Goal: Use online tool/utility: Use online tool/utility

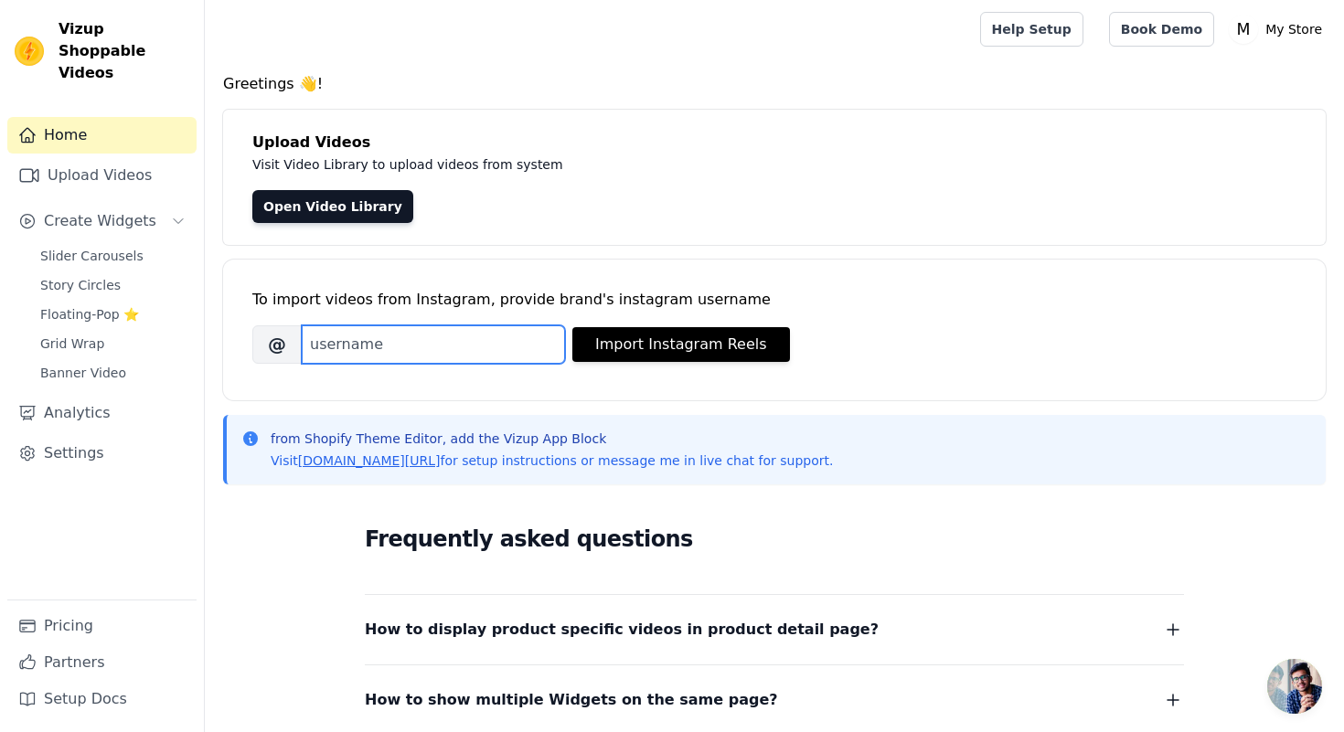
click at [442, 346] on input "Brand's Instagram Username" at bounding box center [433, 344] width 263 height 38
paste input "[DOMAIN_NAME][PERSON_NAME]'s profile picture [DOMAIN_NAME]"
click at [485, 345] on input "[DOMAIN_NAME][PERSON_NAME]'s profile picture [DOMAIN_NAME]" at bounding box center [433, 344] width 263 height 38
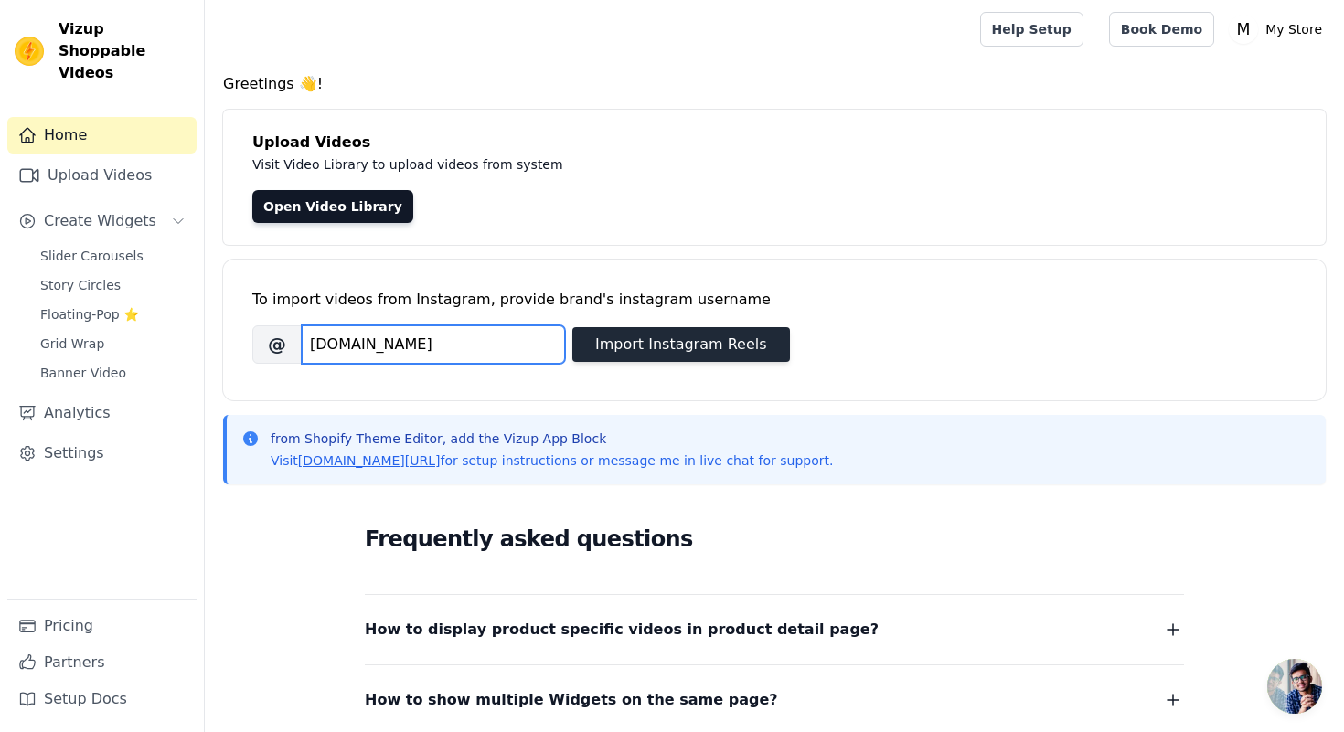
type input "[DOMAIN_NAME]"
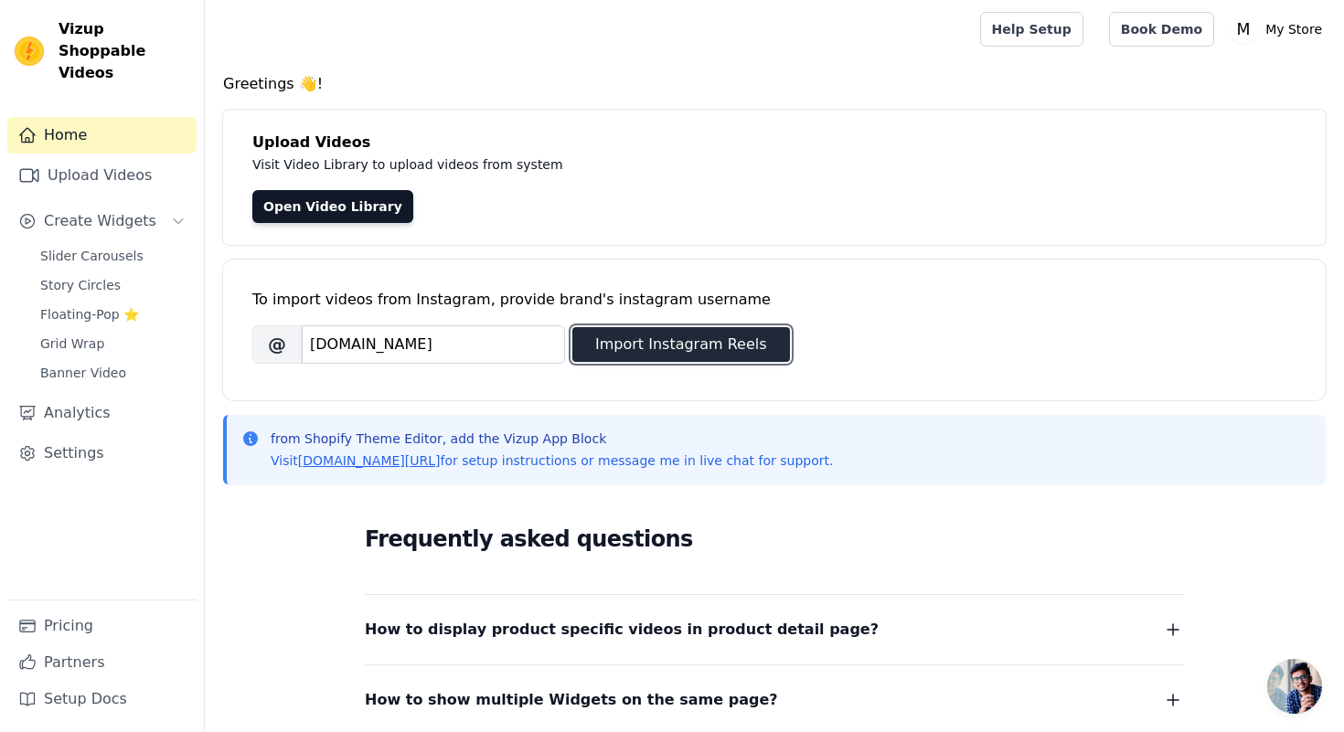
click at [701, 337] on button "Import Instagram Reels" at bounding box center [681, 344] width 218 height 35
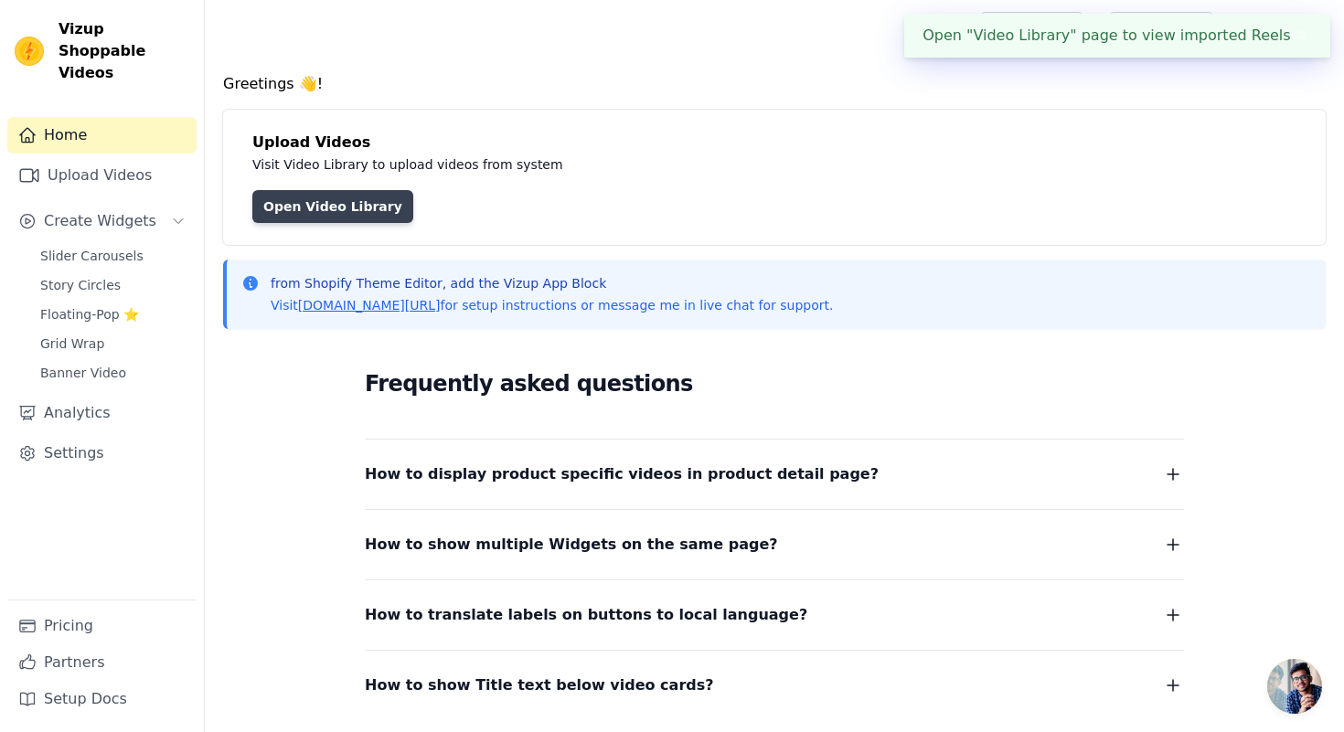
click at [346, 210] on link "Open Video Library" at bounding box center [332, 206] width 161 height 33
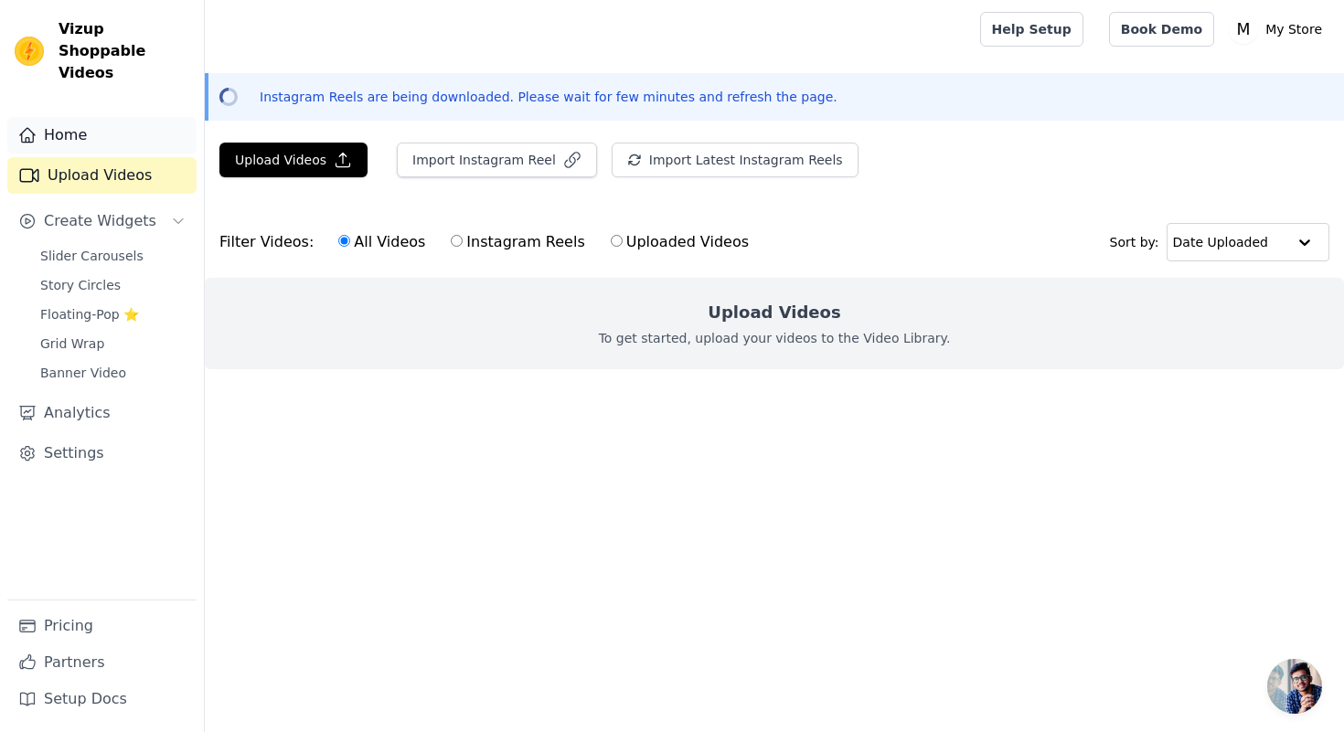
click at [74, 122] on link "Home" at bounding box center [101, 135] width 189 height 37
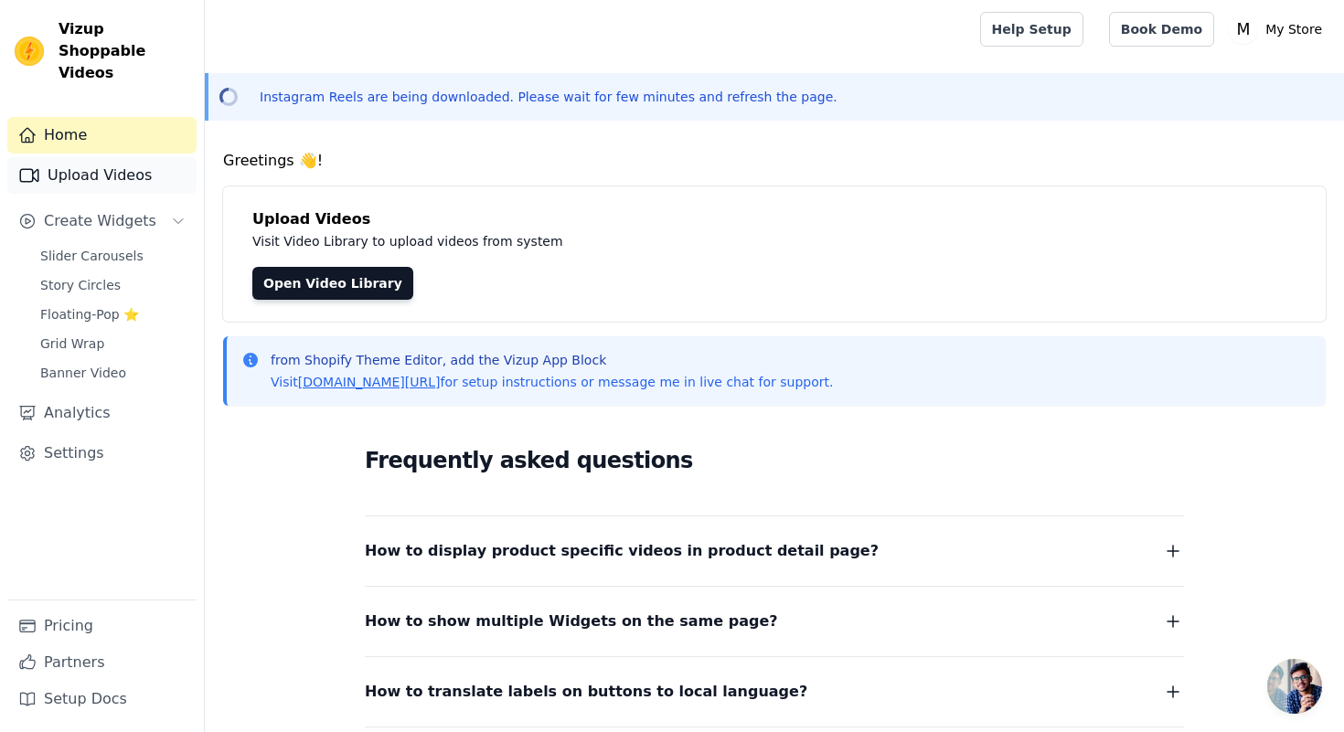
click at [107, 157] on link "Upload Videos" at bounding box center [101, 175] width 189 height 37
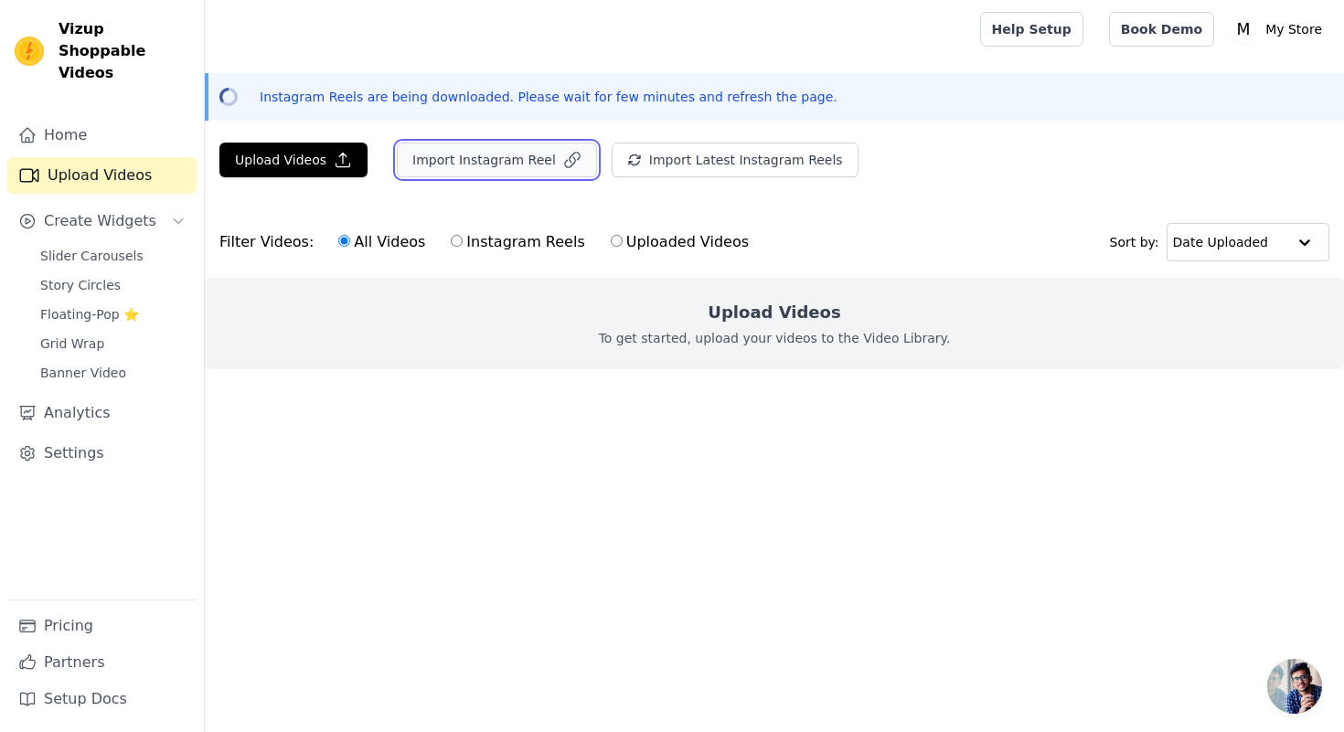
click at [500, 165] on button "Import Instagram Reel" at bounding box center [497, 160] width 200 height 35
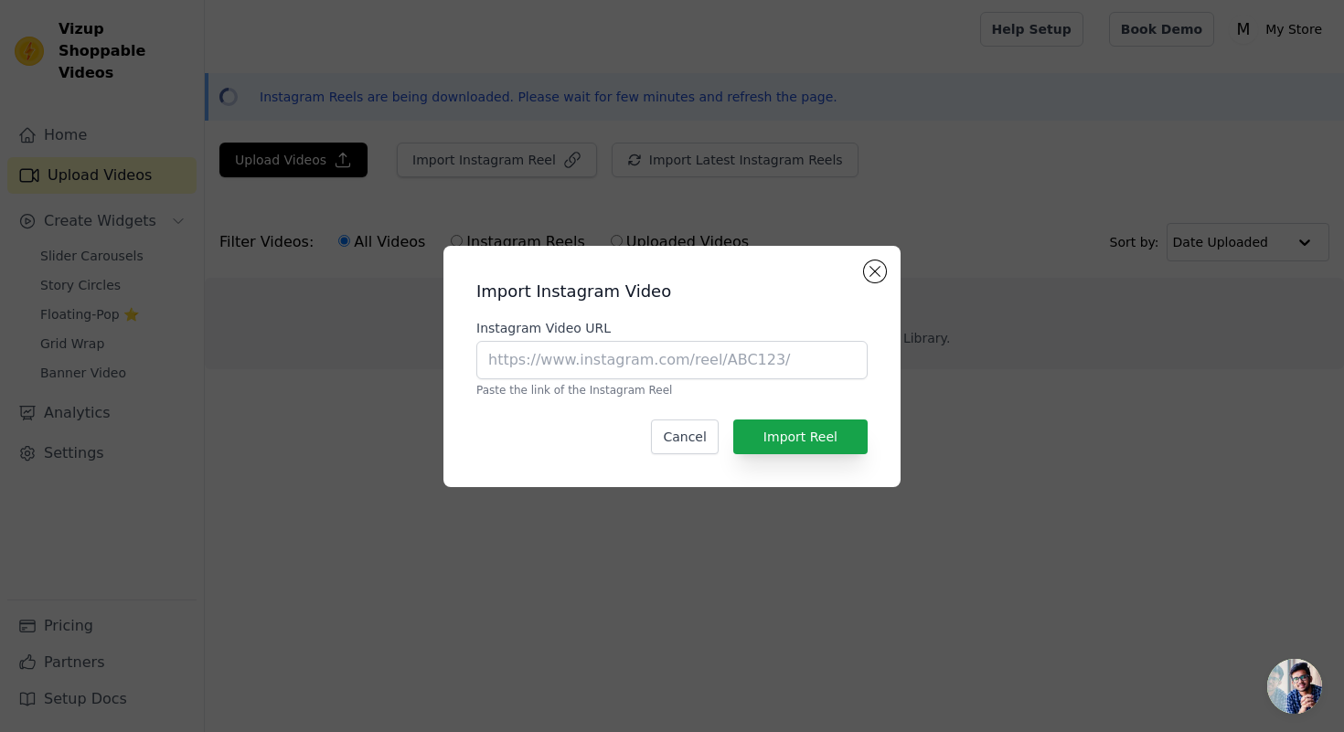
click at [377, 199] on div "Import Instagram Video Instagram Video URL Paste the link of the Instagram Reel…" at bounding box center [672, 366] width 1344 height 732
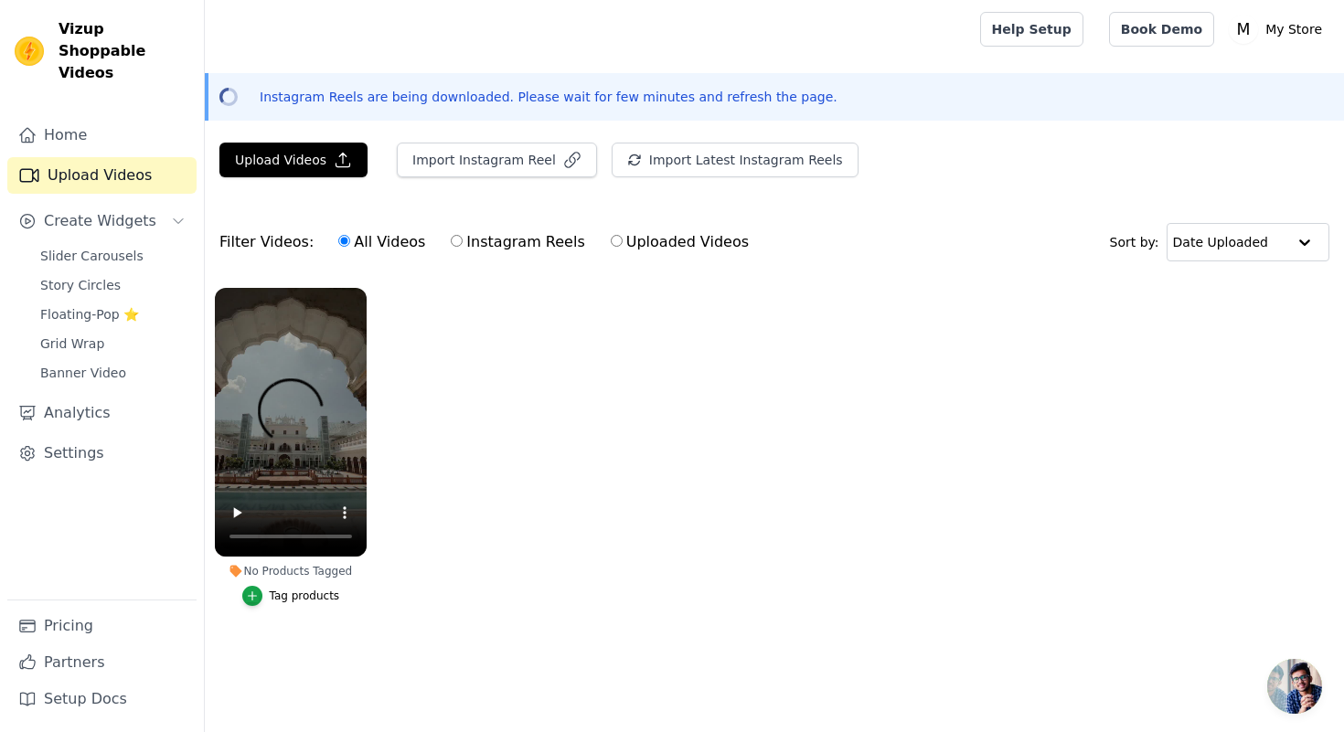
click at [453, 237] on label "Instagram Reels" at bounding box center [517, 242] width 135 height 24
click at [453, 237] on input "Instagram Reels" at bounding box center [457, 241] width 12 height 12
radio input "true"
click at [611, 238] on input "Uploaded Videos" at bounding box center [617, 241] width 12 height 12
radio input "true"
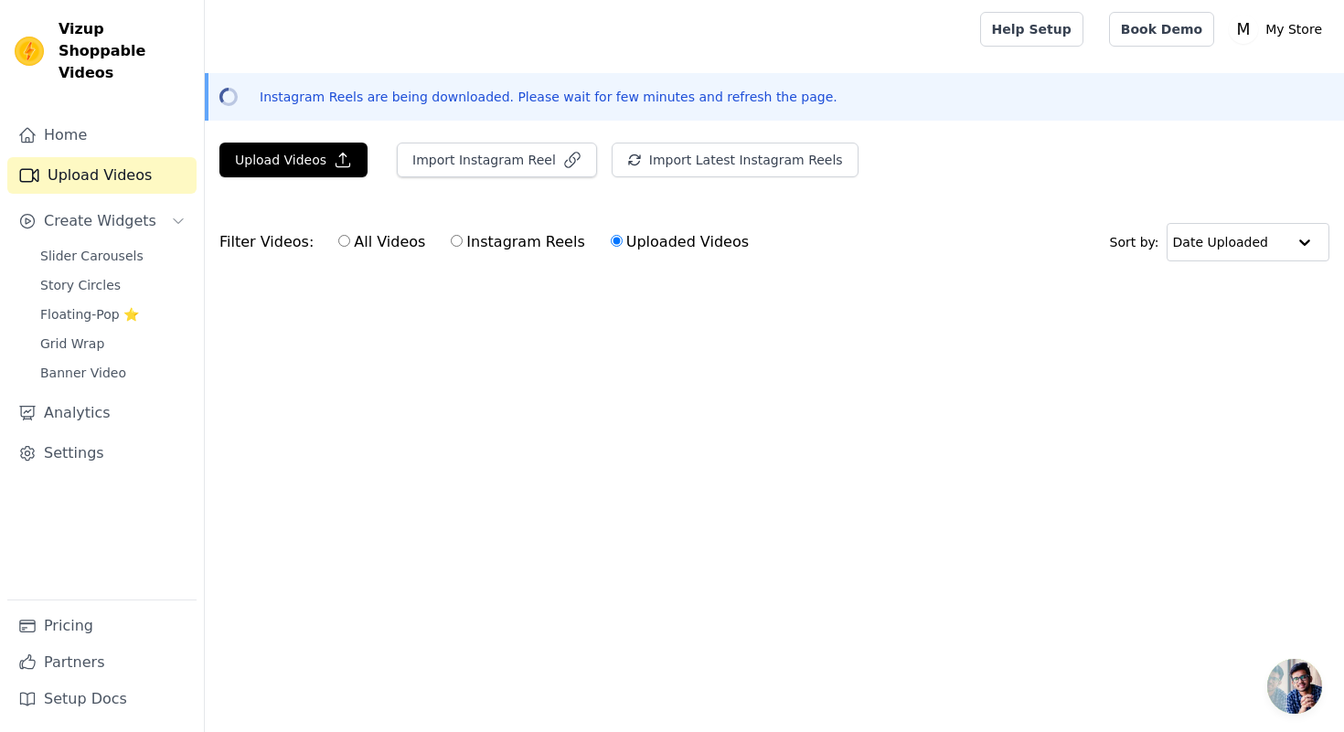
click at [339, 245] on input "All Videos" at bounding box center [344, 241] width 12 height 12
radio input "true"
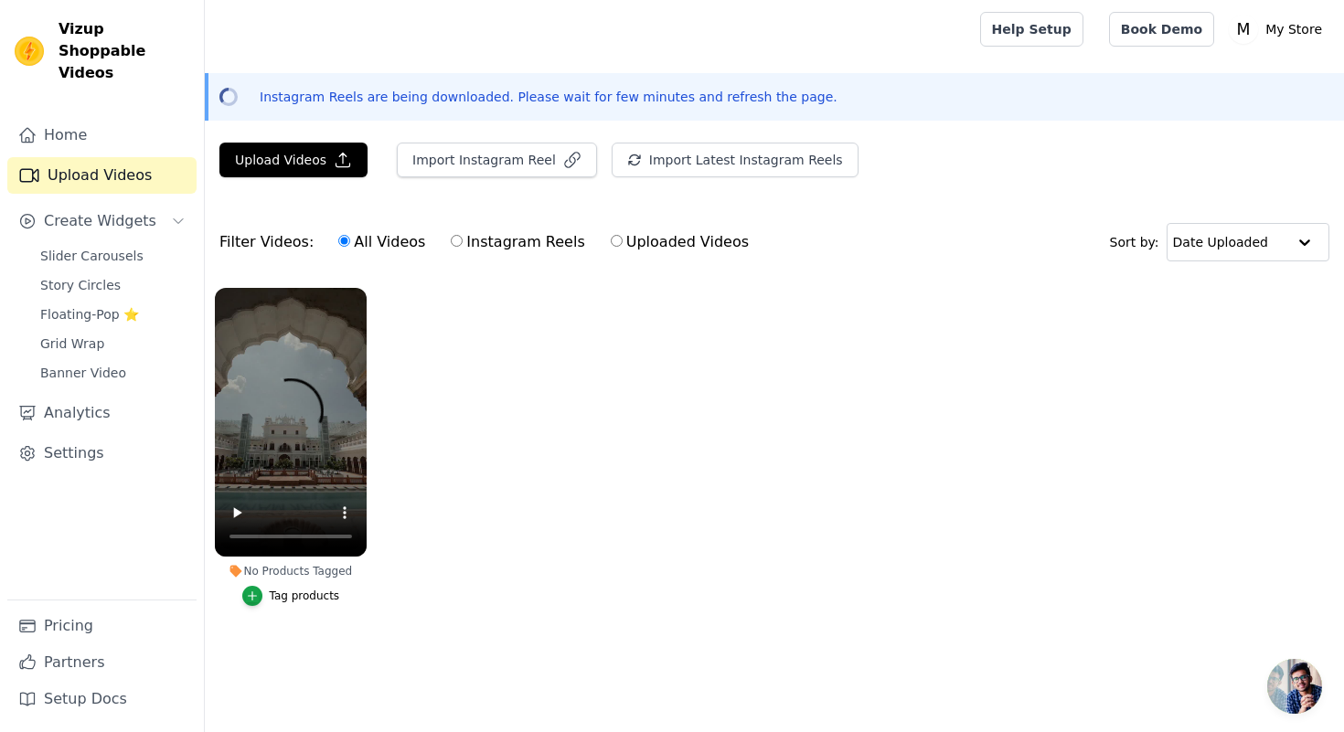
click at [1027, 432] on ul "No Products Tagged Tag products" at bounding box center [774, 465] width 1139 height 375
click at [144, 210] on span "Create Widgets" at bounding box center [100, 221] width 112 height 22
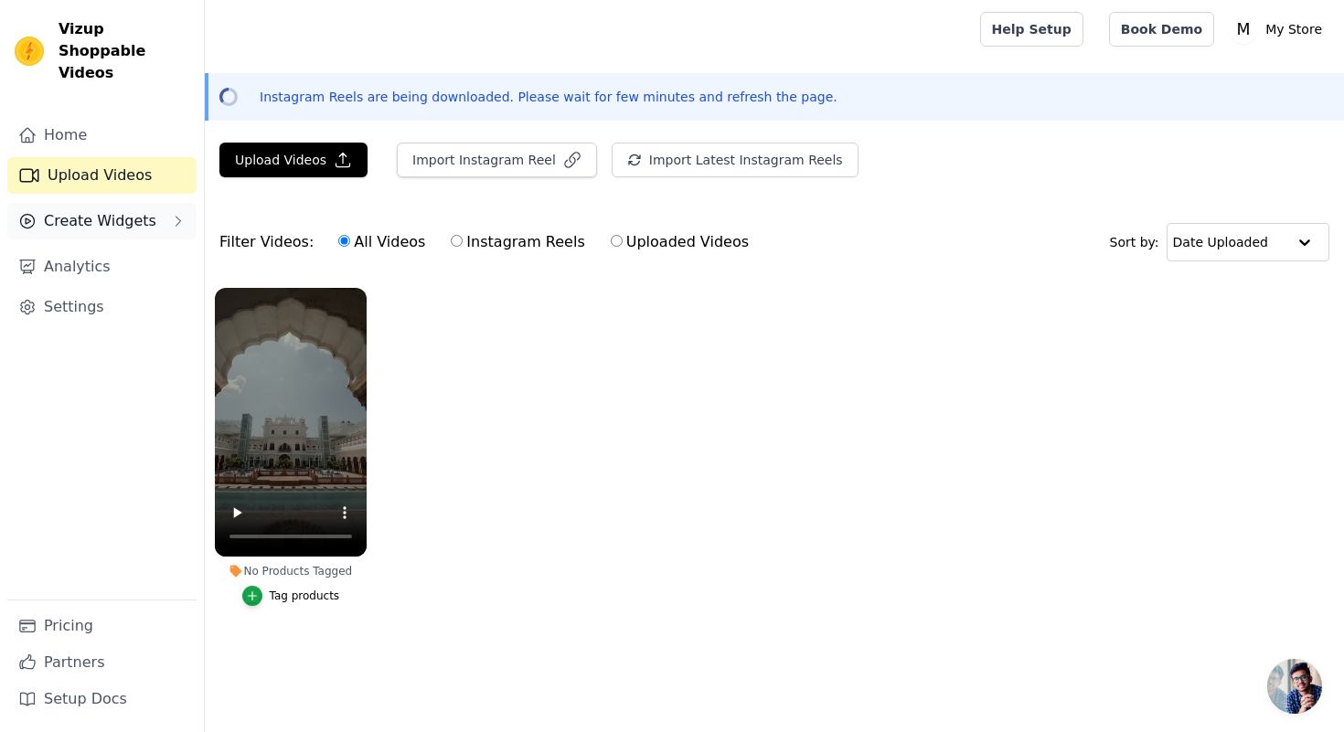
click at [139, 210] on span "Create Widgets" at bounding box center [100, 221] width 112 height 22
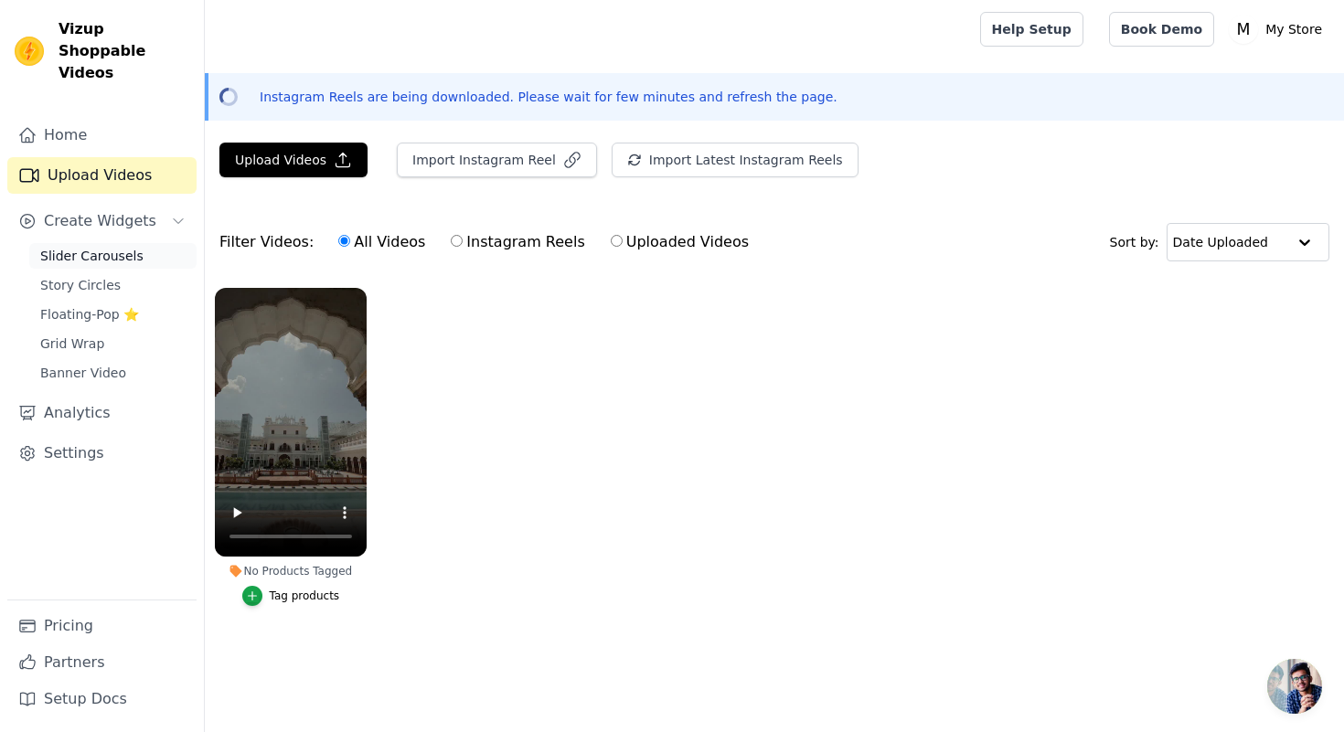
click at [128, 247] on span "Slider Carousels" at bounding box center [91, 256] width 103 height 18
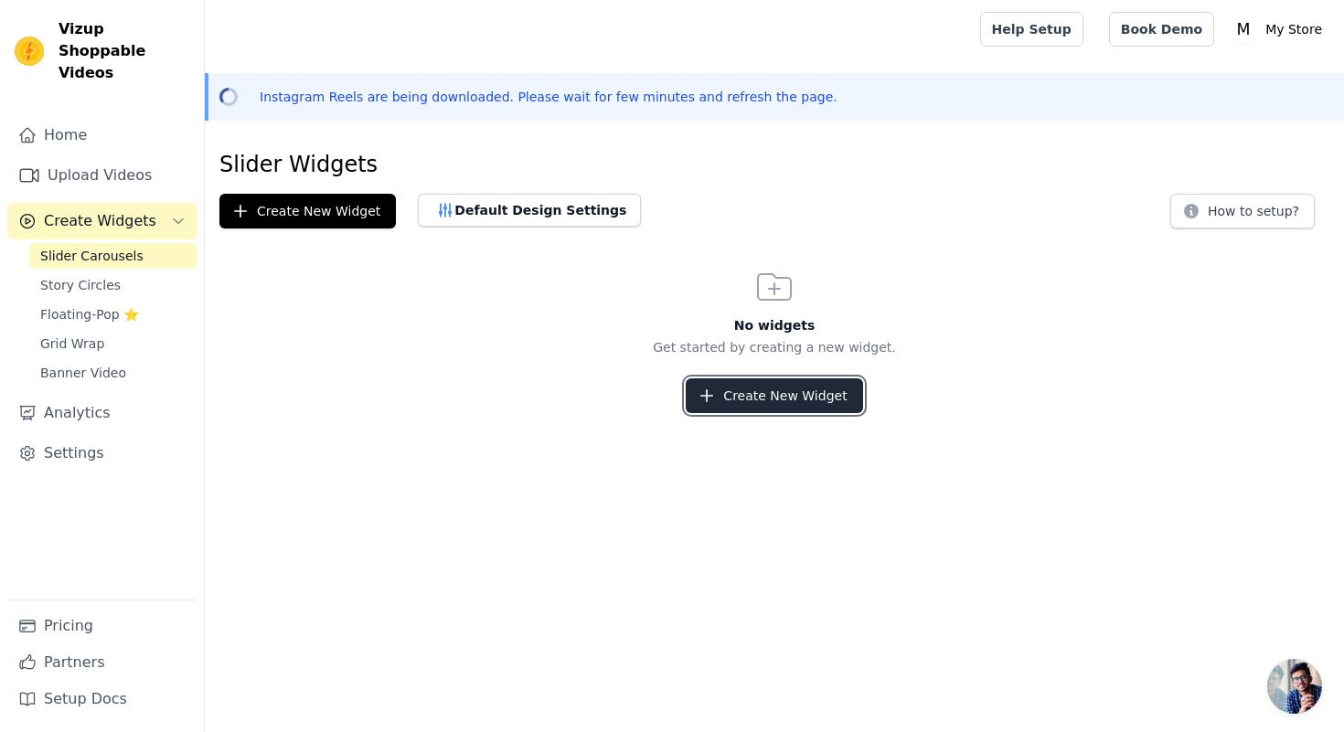
click at [822, 400] on button "Create New Widget" at bounding box center [774, 395] width 176 height 35
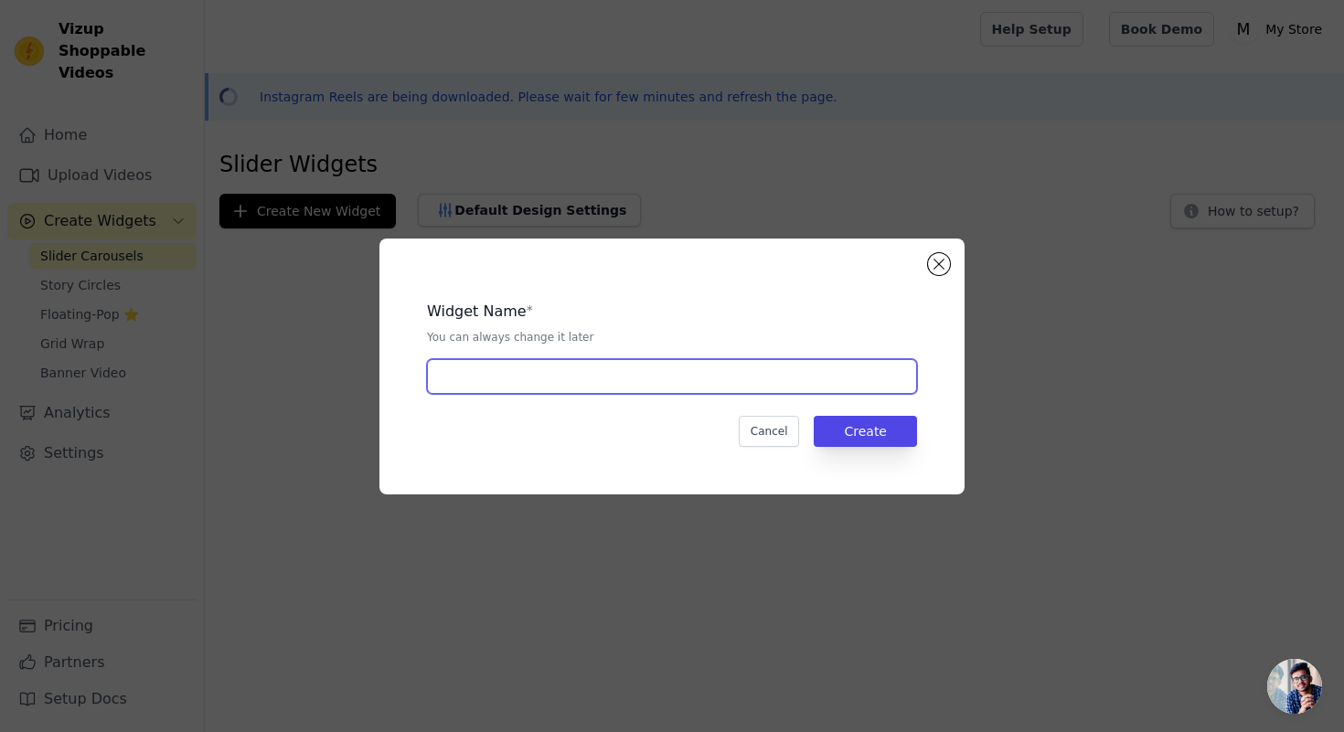
click at [730, 373] on input "text" at bounding box center [672, 376] width 490 height 35
type input "Home"
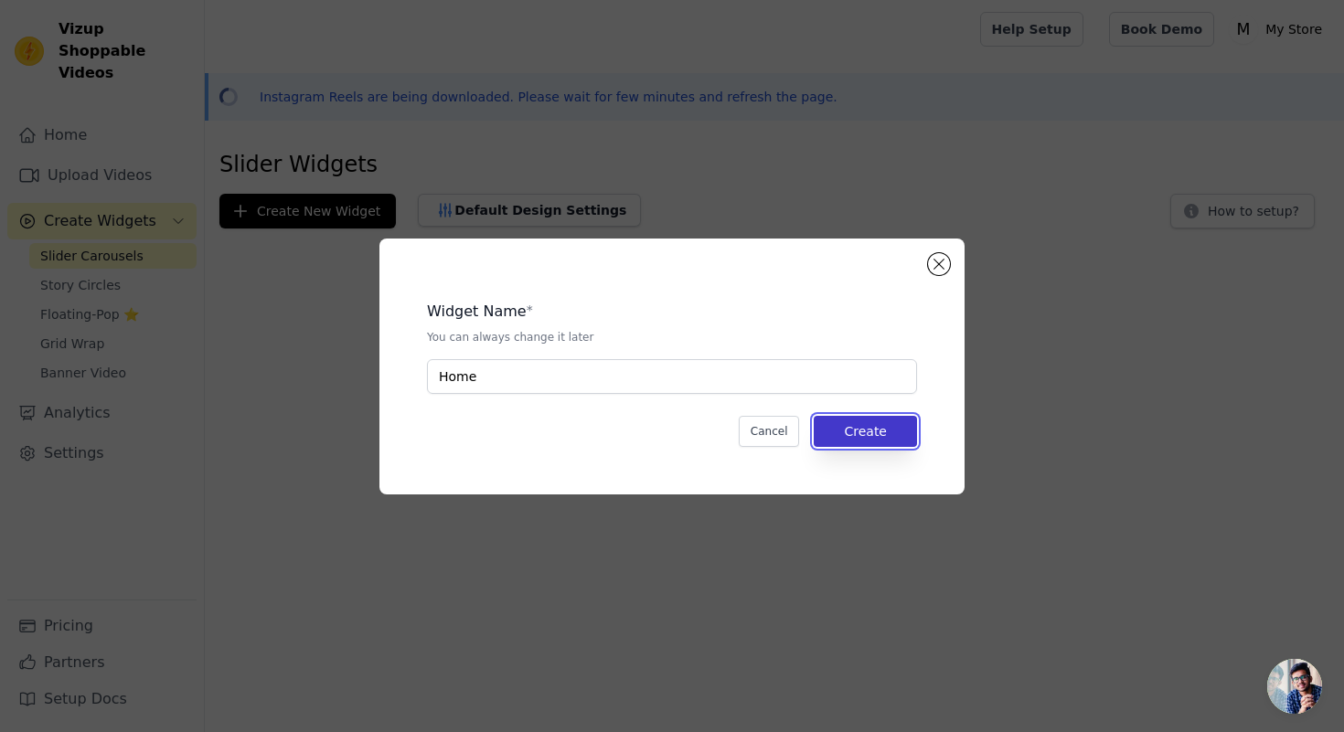
click at [888, 437] on button "Create" at bounding box center [865, 431] width 103 height 31
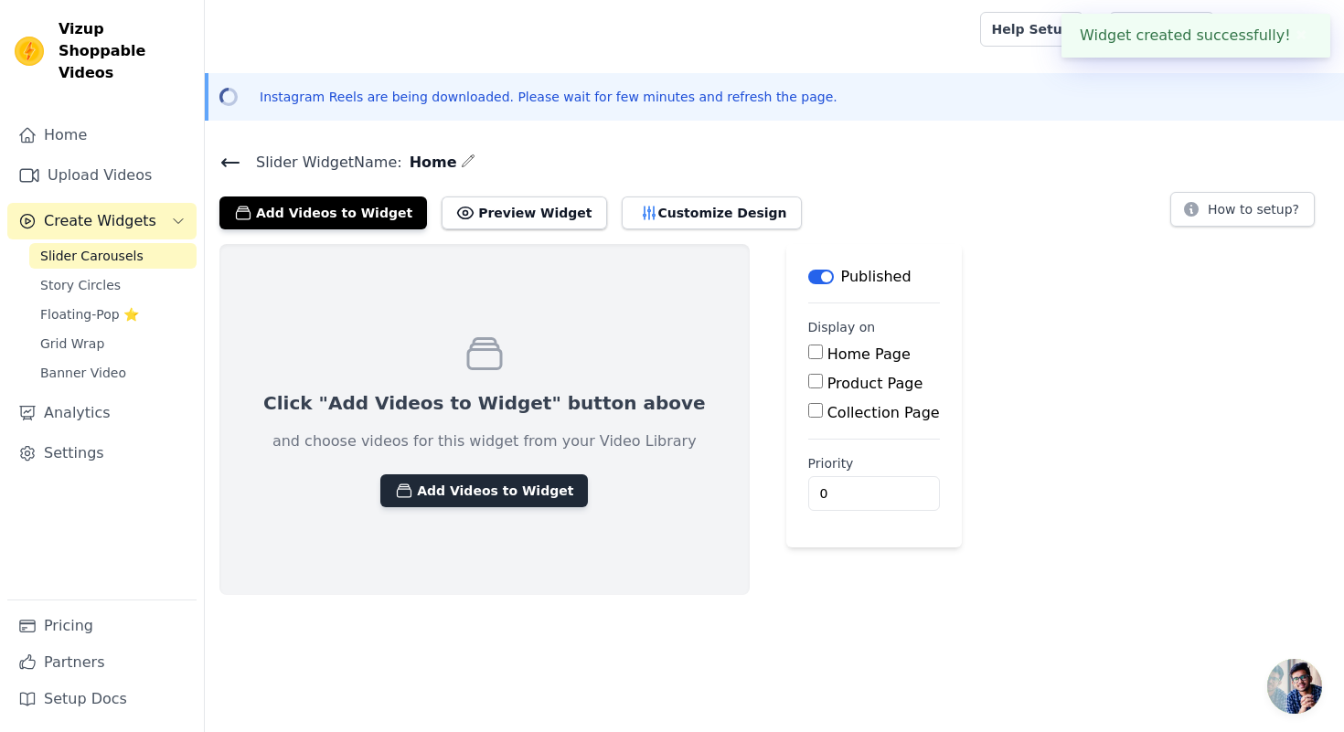
click at [496, 495] on button "Add Videos to Widget" at bounding box center [484, 490] width 208 height 33
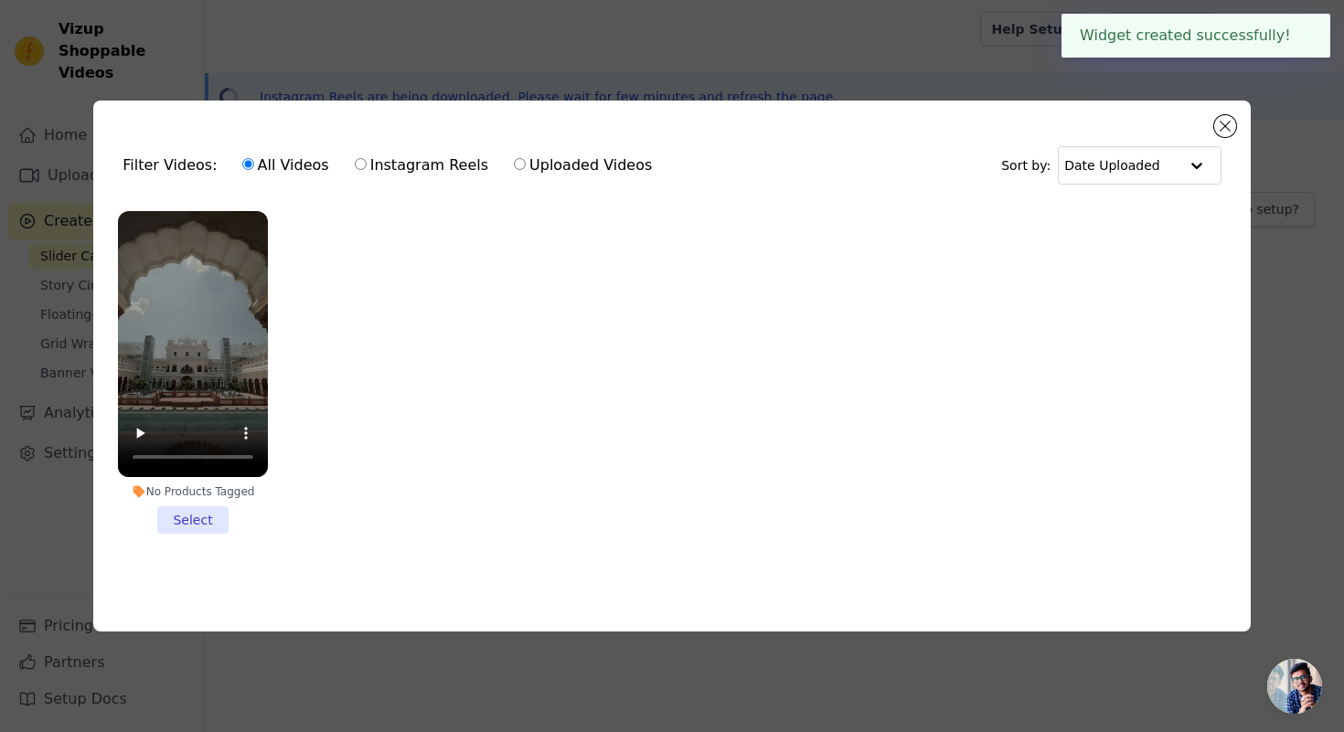
click at [198, 526] on li "No Products Tagged Select" at bounding box center [193, 372] width 150 height 323
click at [0, 0] on input "No Products Tagged Select" at bounding box center [0, 0] width 0 height 0
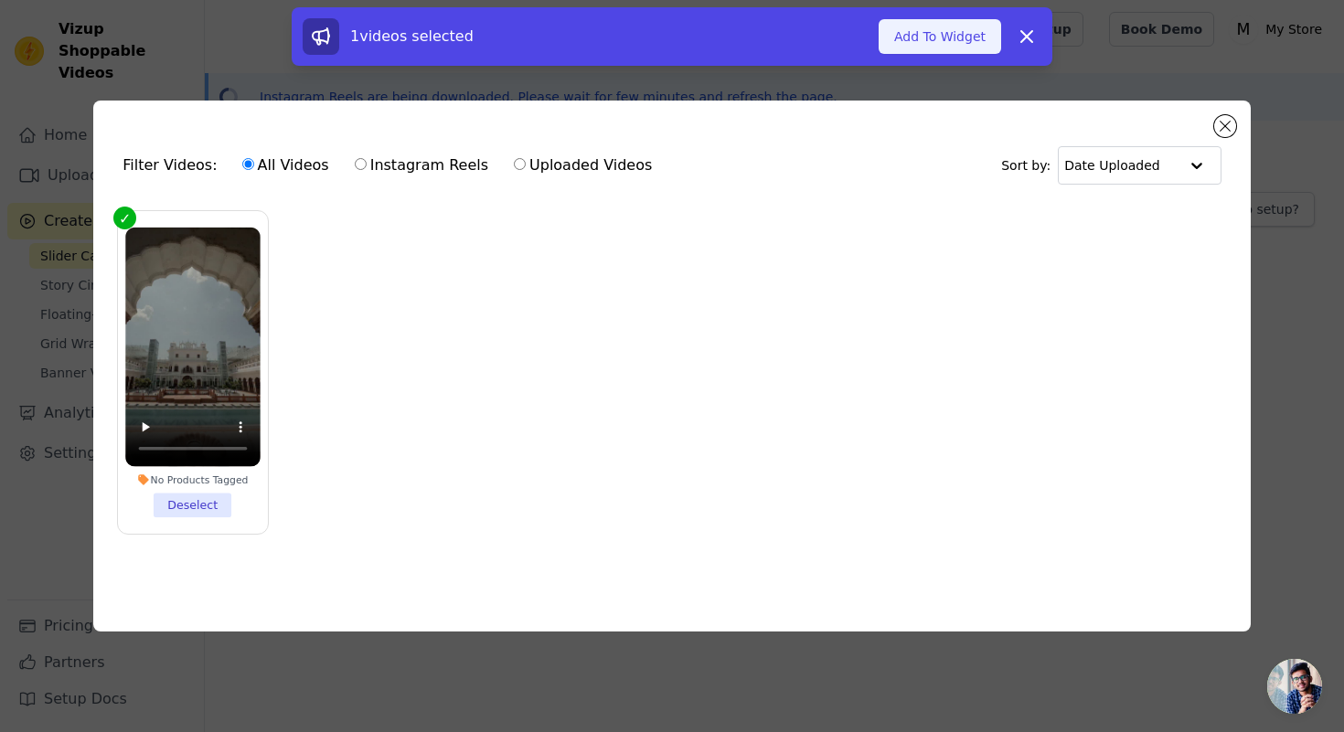
click at [953, 36] on button "Add To Widget" at bounding box center [940, 36] width 123 height 35
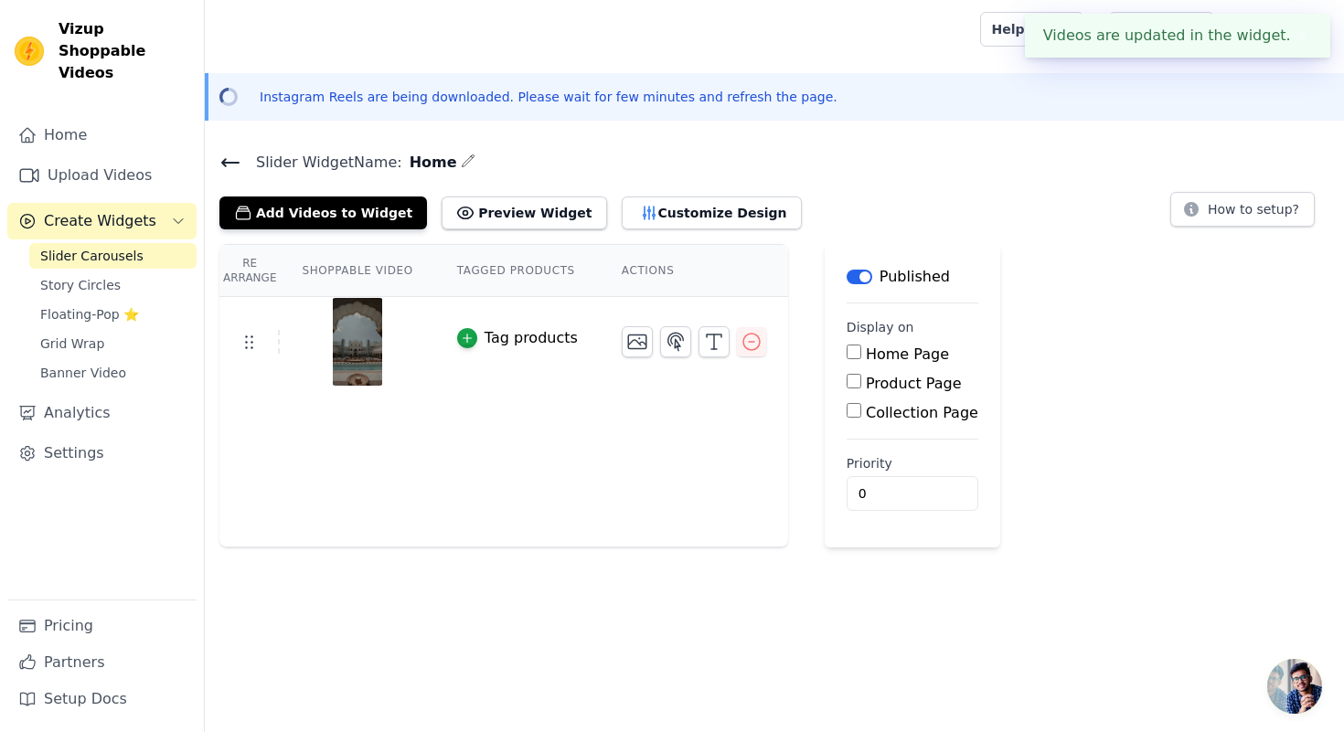
click at [852, 351] on input "Home Page" at bounding box center [854, 352] width 15 height 15
checkbox input "true"
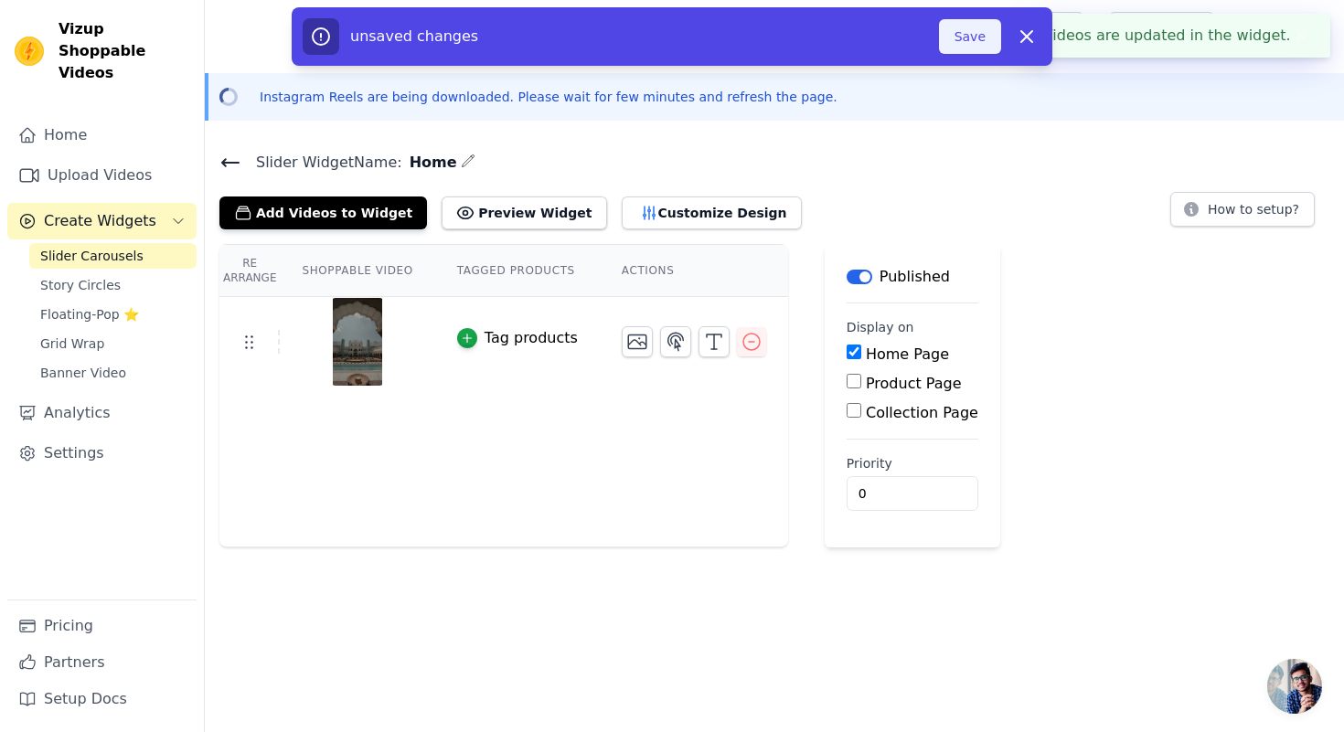
click at [984, 31] on button "Save" at bounding box center [970, 36] width 62 height 35
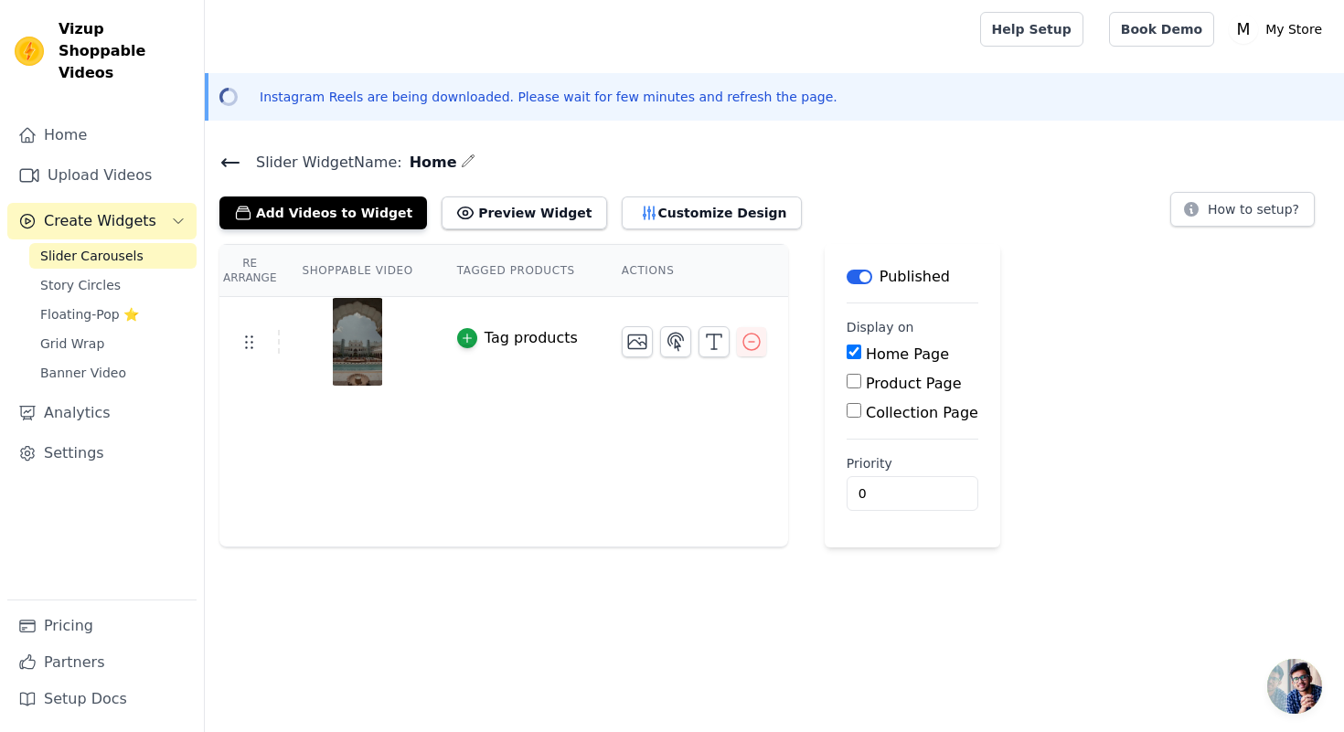
click at [225, 154] on icon at bounding box center [230, 163] width 22 height 22
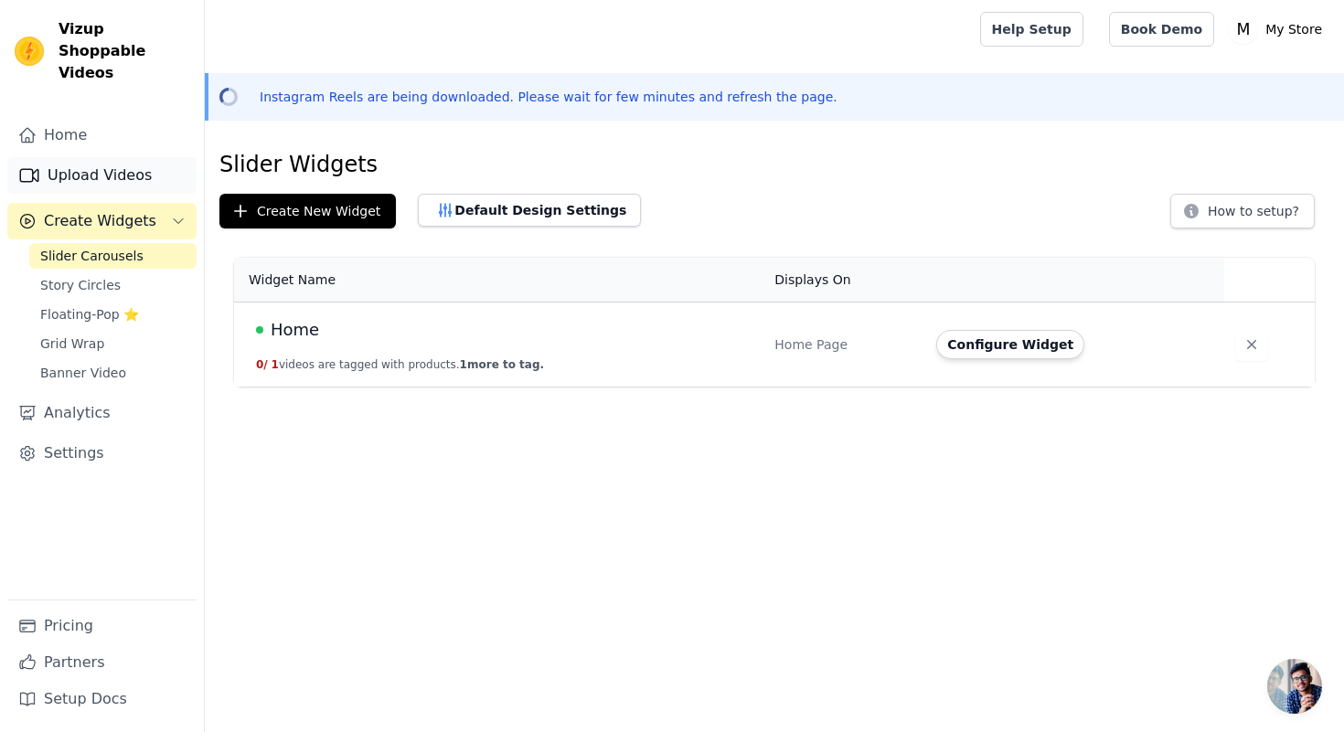
click at [103, 157] on link "Upload Videos" at bounding box center [101, 175] width 189 height 37
